Goal: Task Accomplishment & Management: Manage account settings

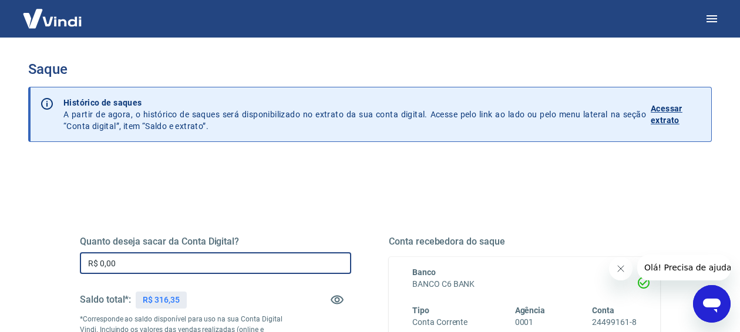
click at [132, 264] on input "R$ 0,00" at bounding box center [215, 264] width 271 height 22
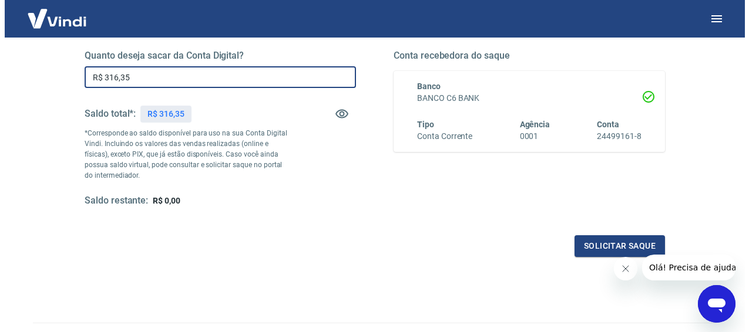
scroll to position [185, 0]
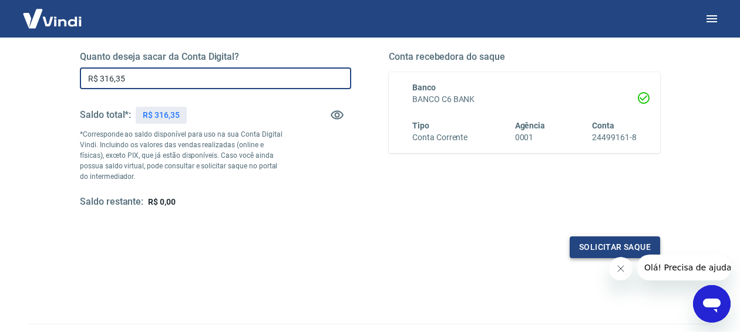
type input "R$ 316,35"
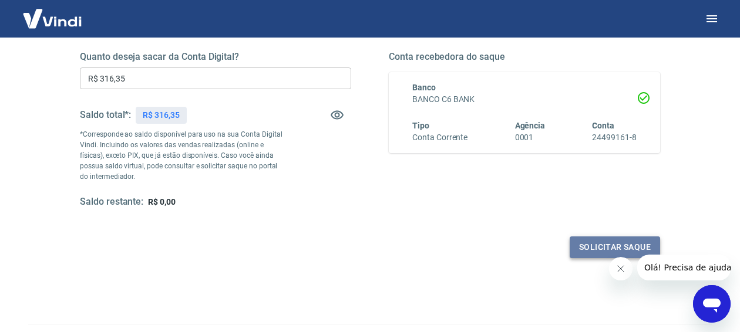
click at [596, 247] on button "Solicitar saque" at bounding box center [615, 248] width 90 height 22
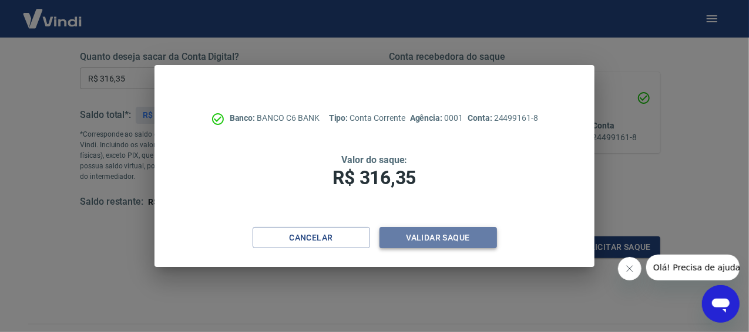
click at [423, 244] on button "Validar saque" at bounding box center [437, 238] width 117 height 22
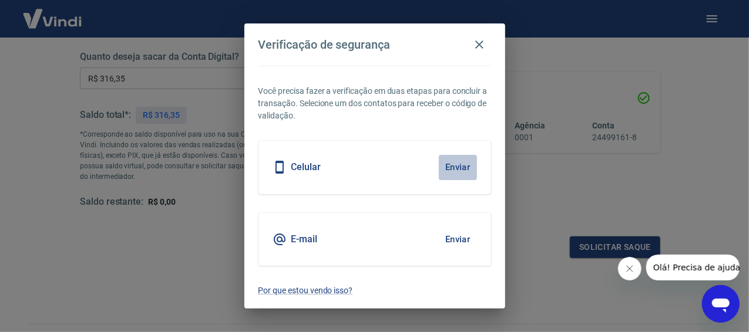
click at [458, 166] on button "Enviar" at bounding box center [458, 167] width 38 height 25
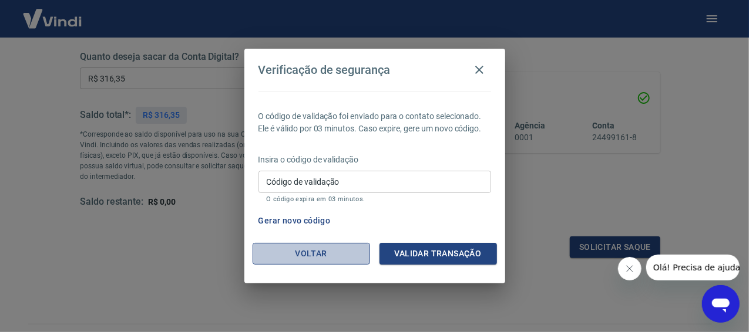
click at [300, 258] on button "Voltar" at bounding box center [311, 254] width 117 height 22
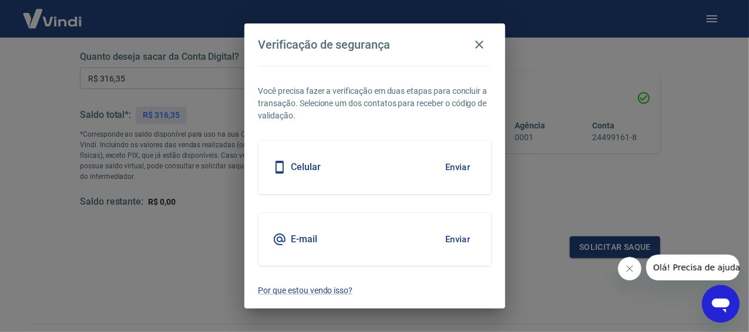
click at [455, 236] on button "Enviar" at bounding box center [458, 239] width 38 height 25
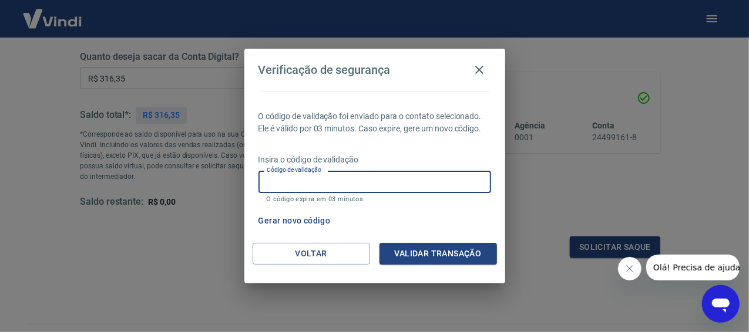
click at [285, 184] on input "Código de validação" at bounding box center [374, 182] width 233 height 22
type input "654391"
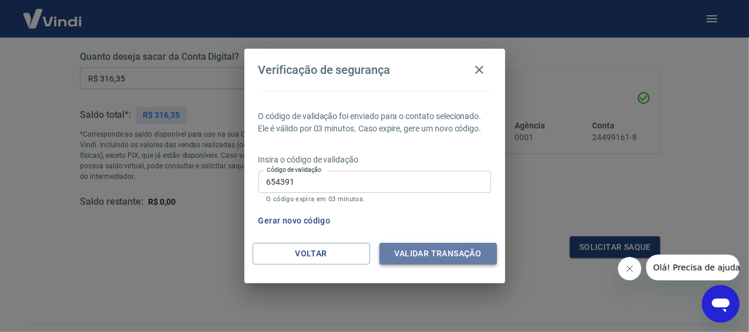
click at [465, 254] on button "Validar transação" at bounding box center [437, 254] width 117 height 22
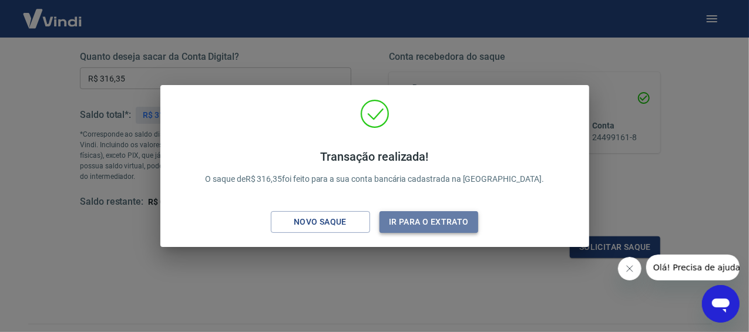
click at [415, 224] on button "Ir para o extrato" at bounding box center [428, 222] width 99 height 22
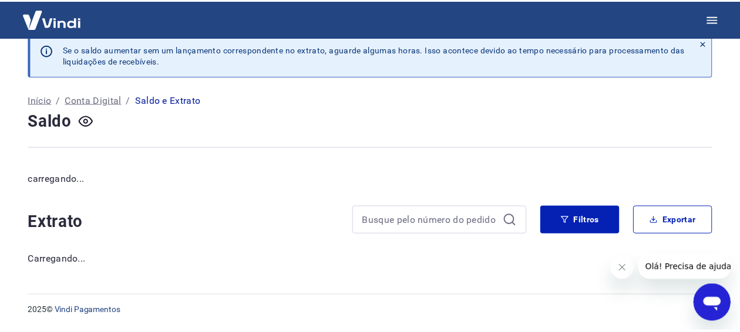
scroll to position [18, 0]
